Goal: Task Accomplishment & Management: Manage account settings

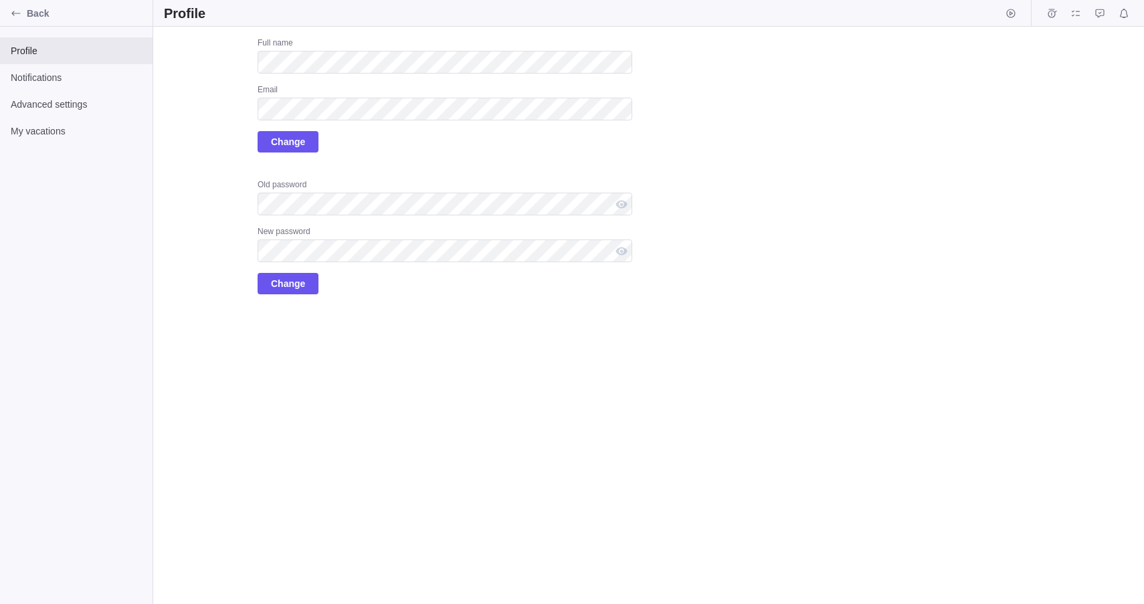
click at [465, 126] on div "Full name Email Change" at bounding box center [445, 94] width 375 height 115
click at [194, 187] on div "Upload Full name Email Change Old password New password Change" at bounding box center [398, 165] width 468 height 257
click at [280, 137] on span "Change" at bounding box center [288, 142] width 34 height 16
